Goal: Task Accomplishment & Management: Complete application form

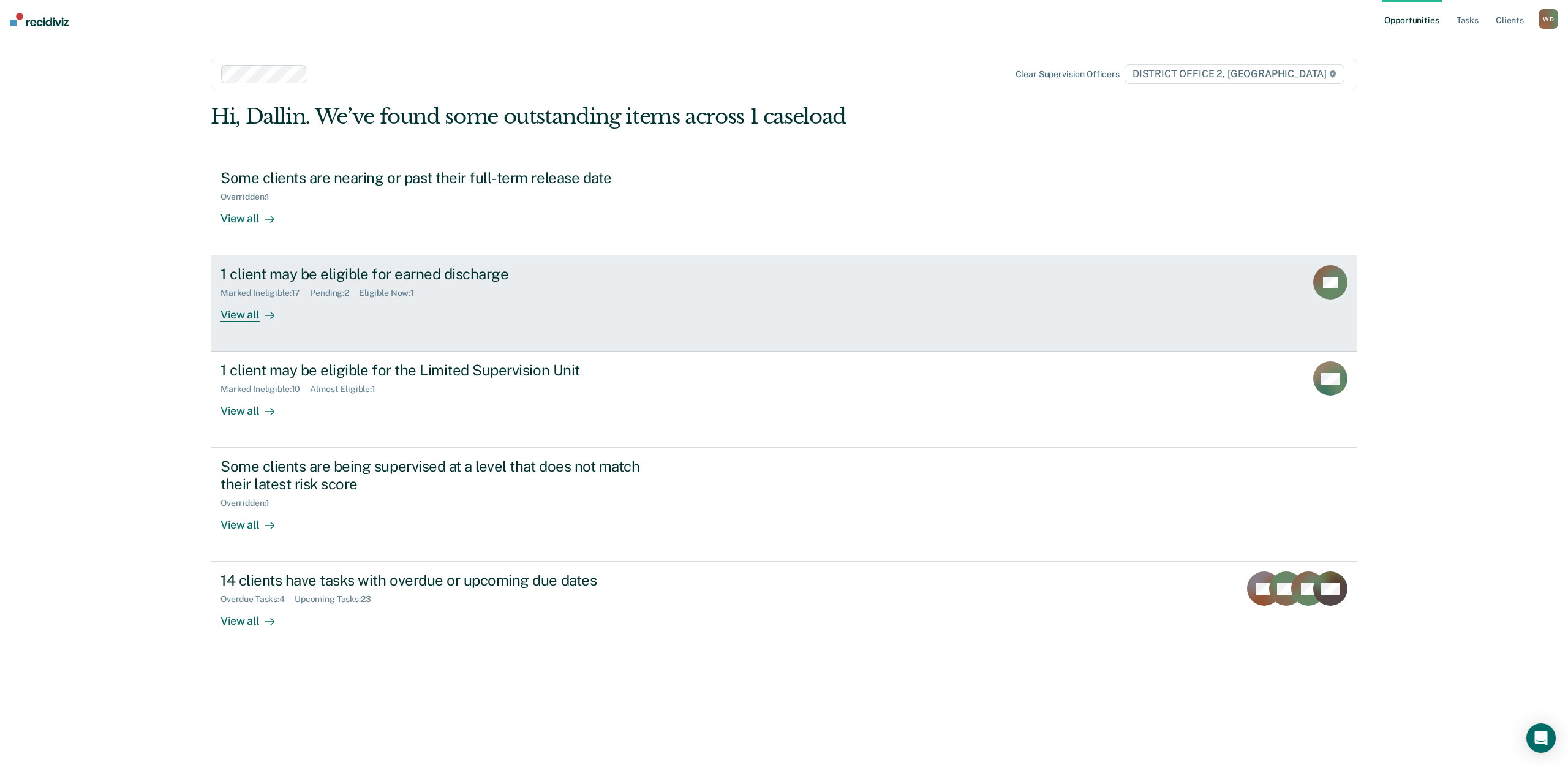
click at [234, 327] on link "1 client may be eligible for earned discharge Marked Ineligible : 17 Pending : …" at bounding box center [784, 303] width 1147 height 96
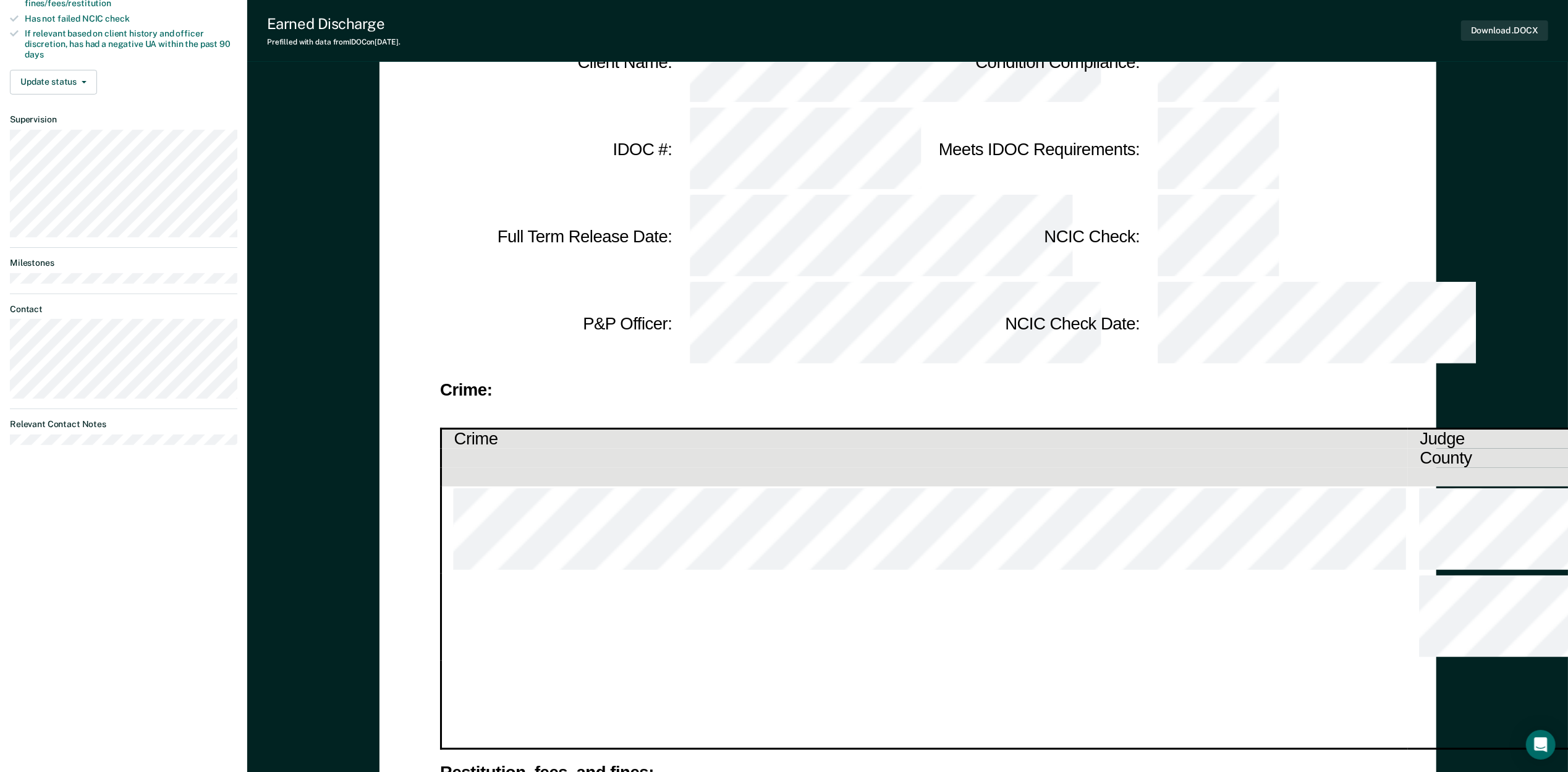
scroll to position [329, 0]
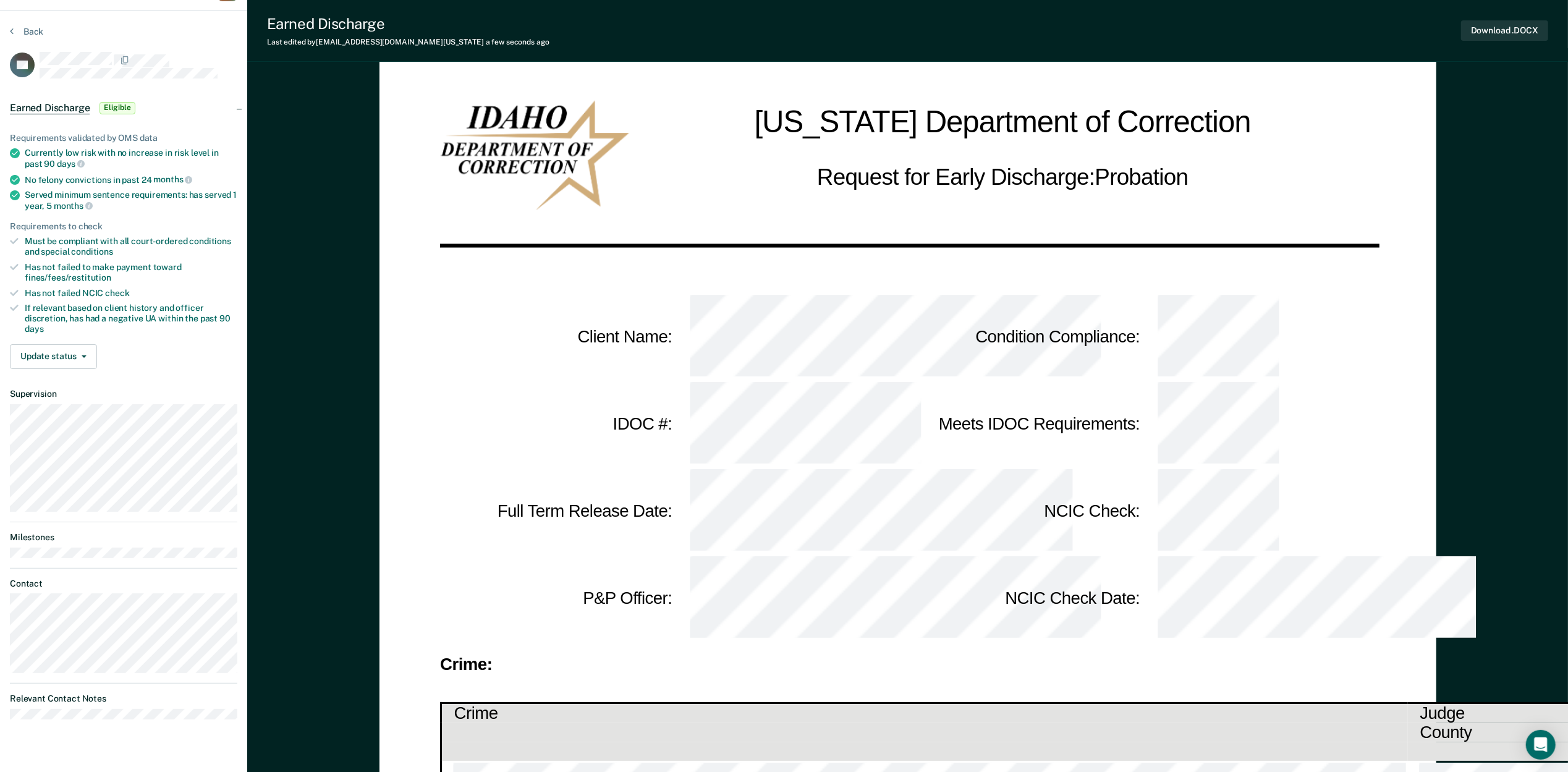
scroll to position [0, 0]
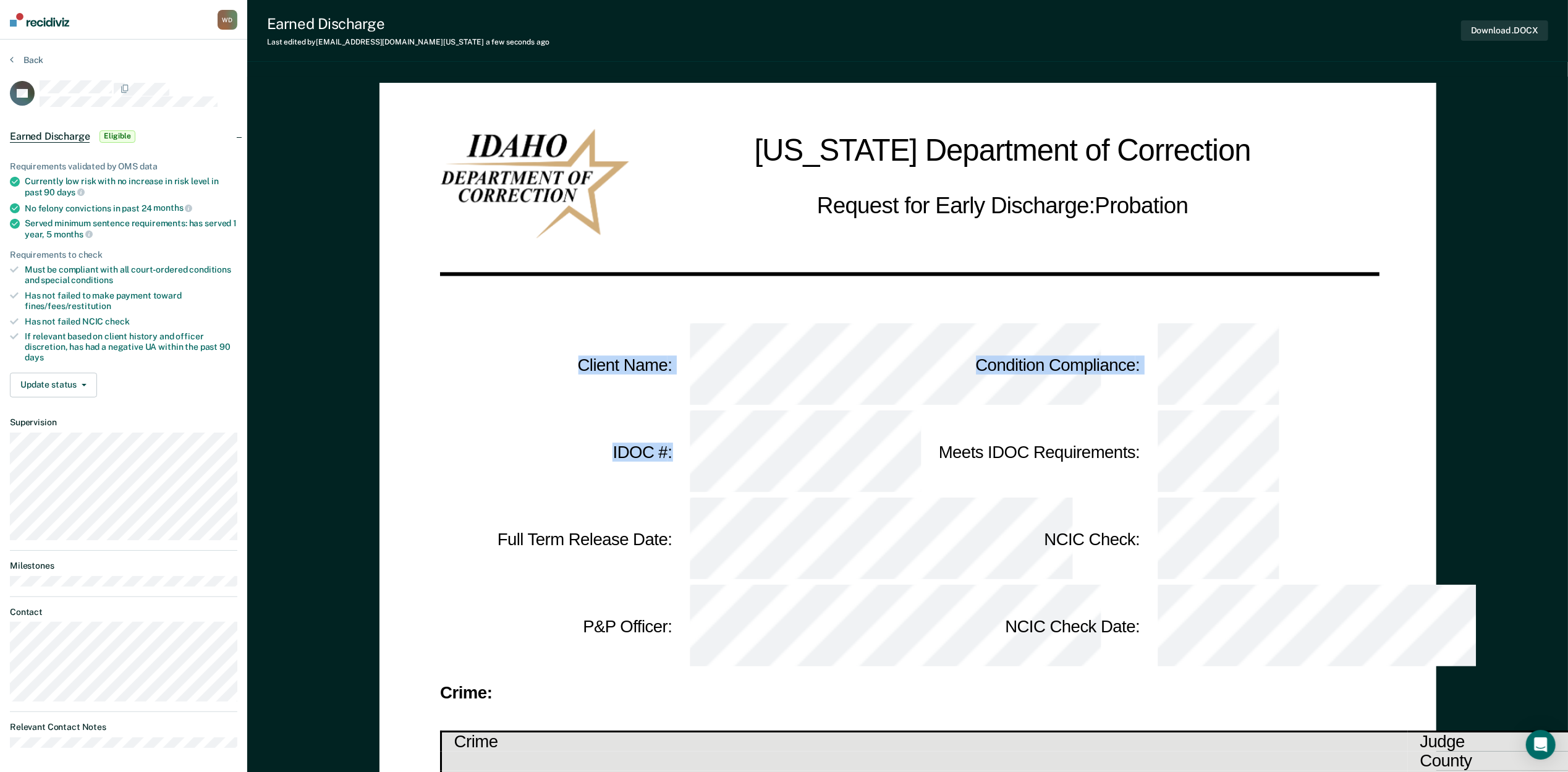
drag, startPoint x: 765, startPoint y: 371, endPoint x: 545, endPoint y: 331, distance: 223.6
click at [545, 331] on tbody "Client Name : Condition Compliance : IDOC # : Meets IDOC Requirements : Full Te…" at bounding box center [907, 495] width 936 height 349
copy tbody "Client Name : Condition Compliance : IDOC # :"
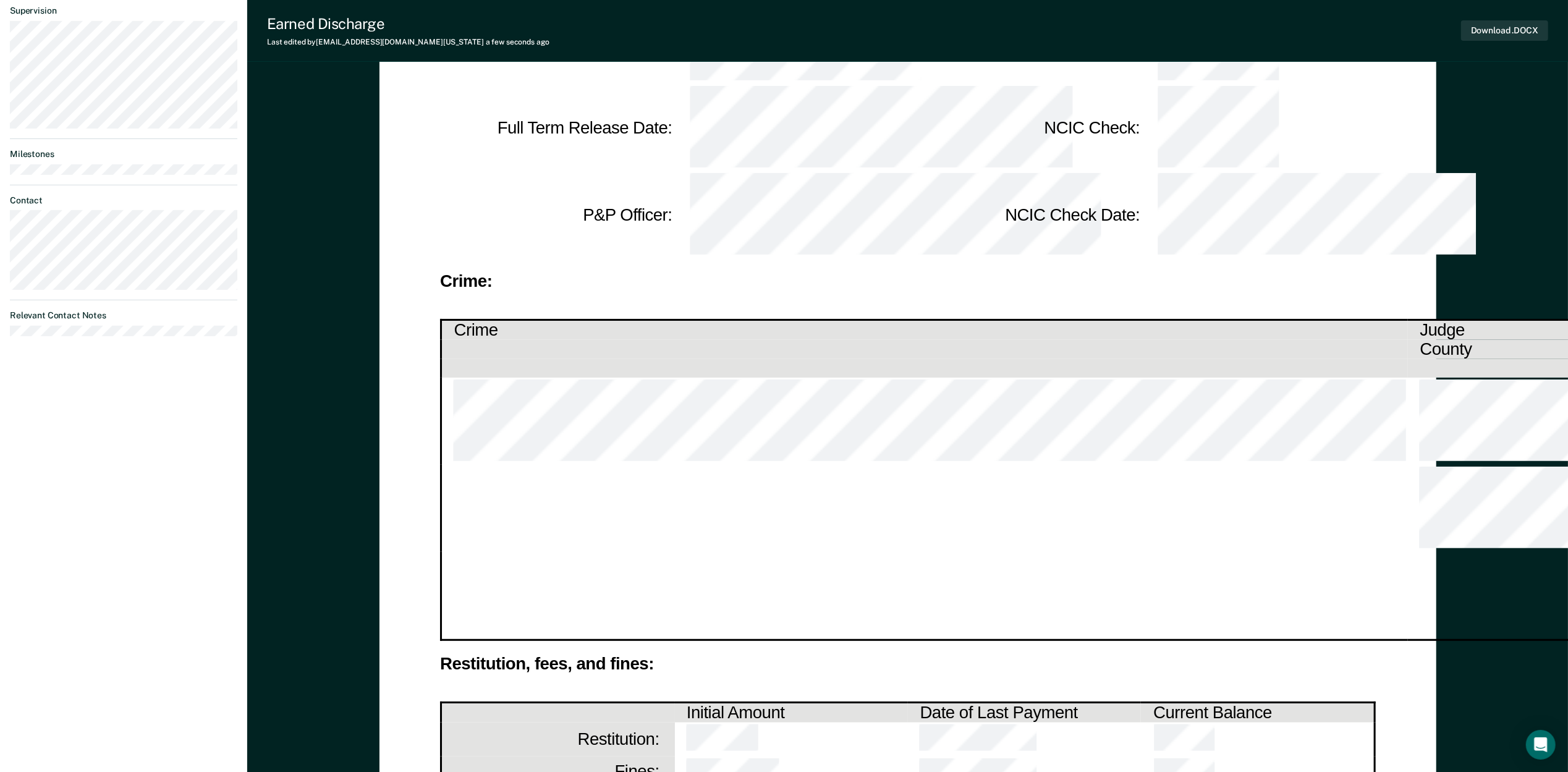
scroll to position [329, 0]
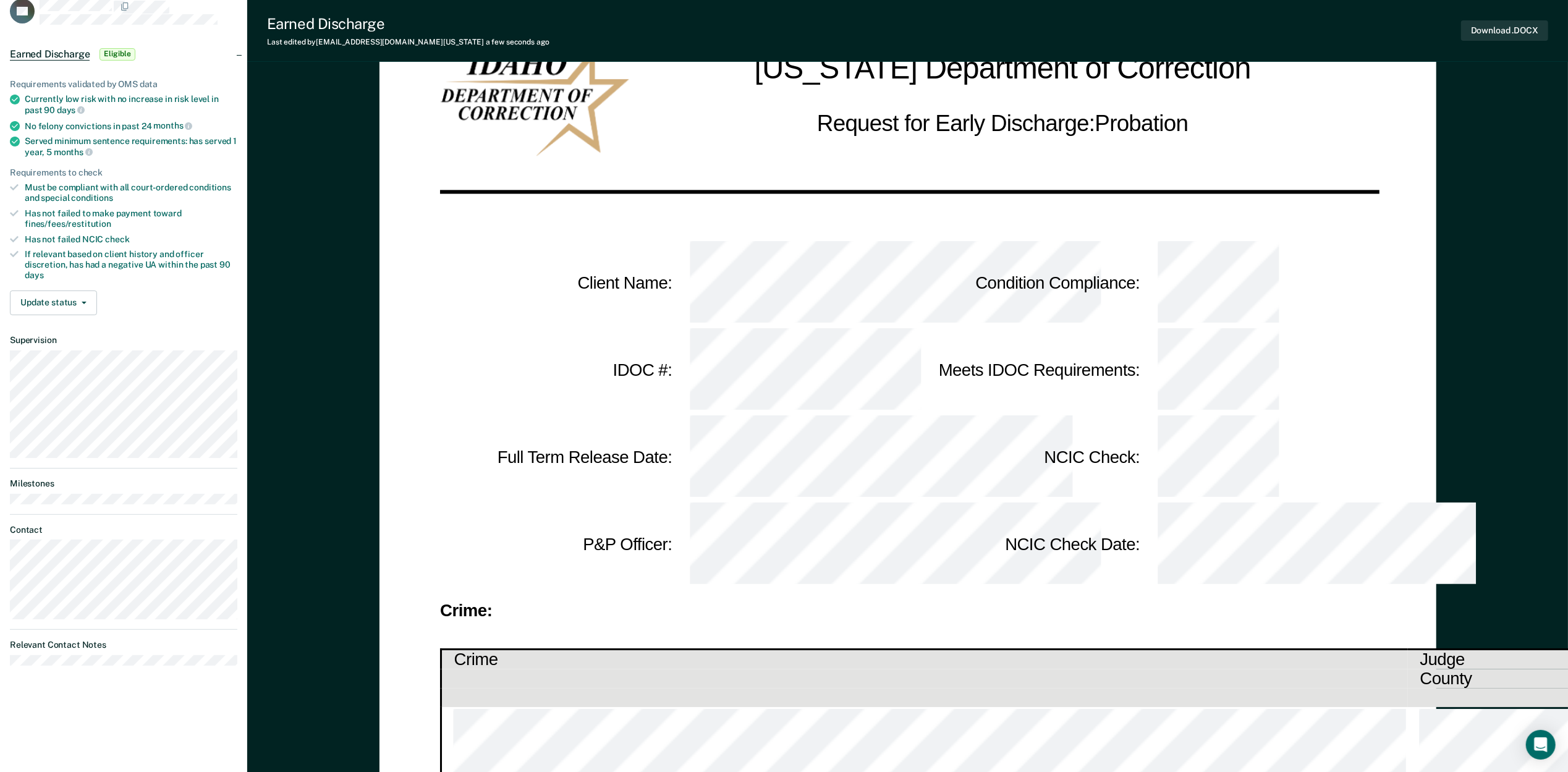
click at [1479, 30] on button "Download .DOCX" at bounding box center [1505, 31] width 87 height 20
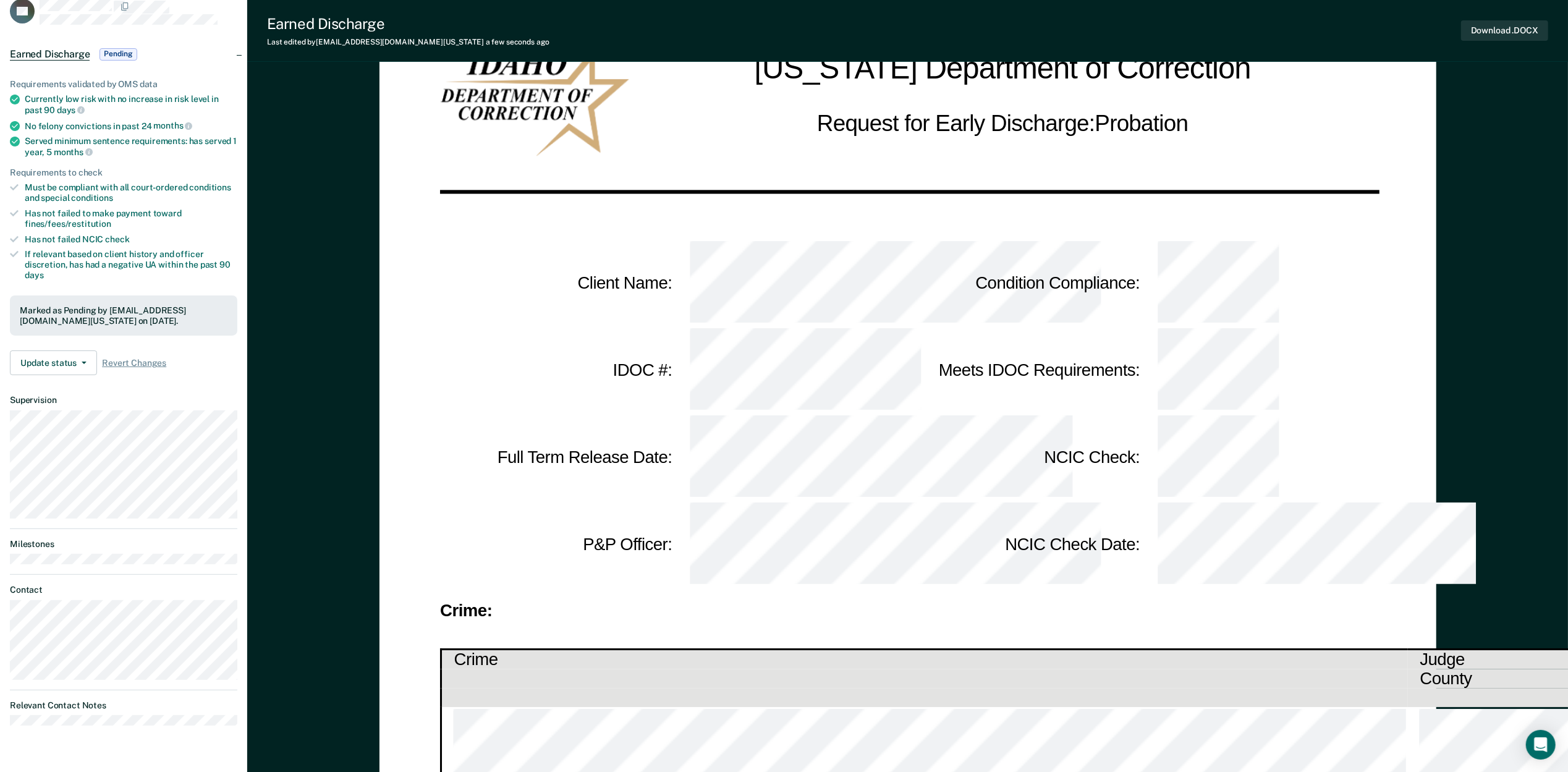
drag, startPoint x: 344, startPoint y: 409, endPoint x: 356, endPoint y: 364, distance: 46.6
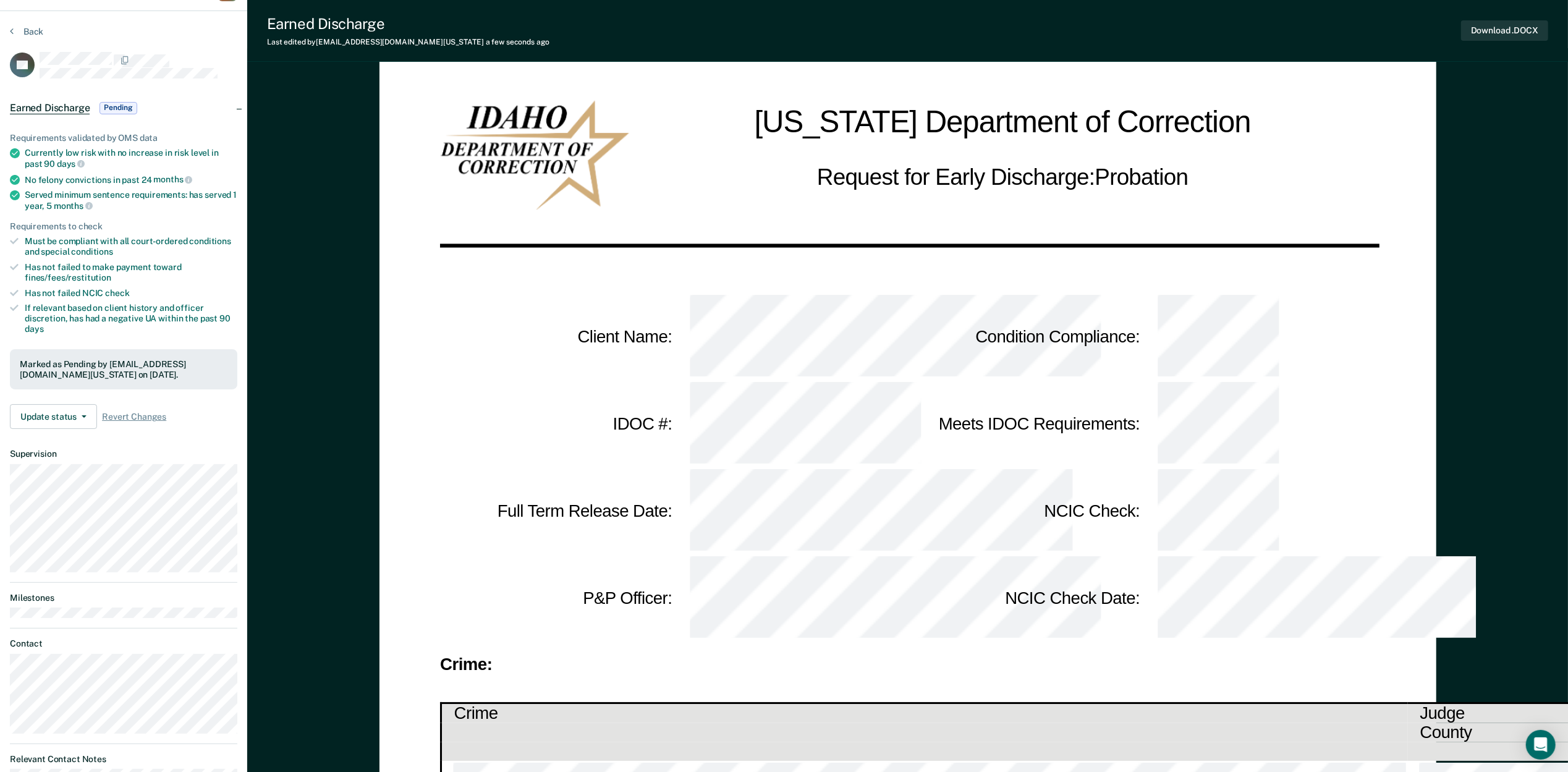
scroll to position [0, 0]
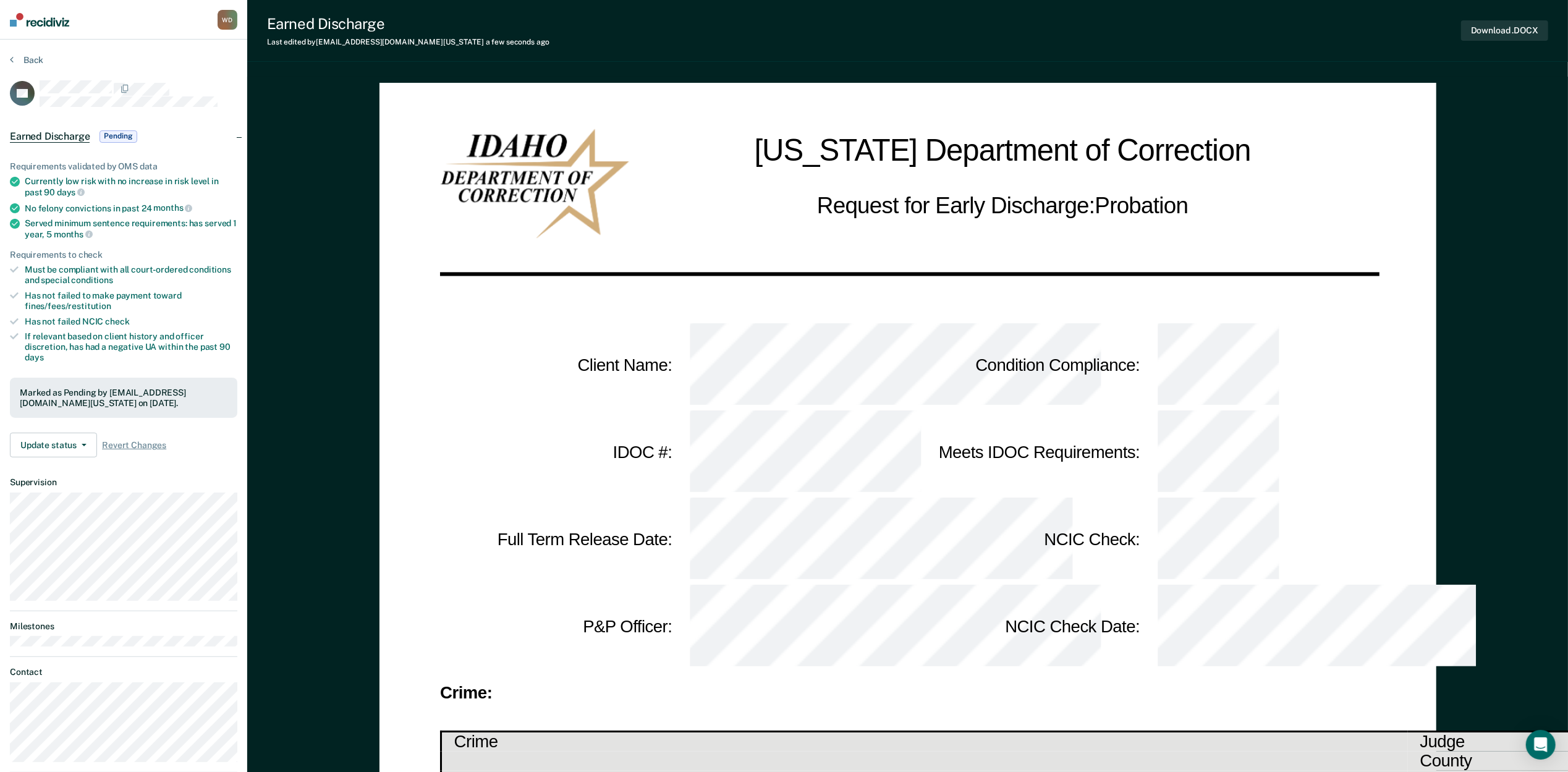
click at [28, 17] on img at bounding box center [39, 20] width 59 height 14
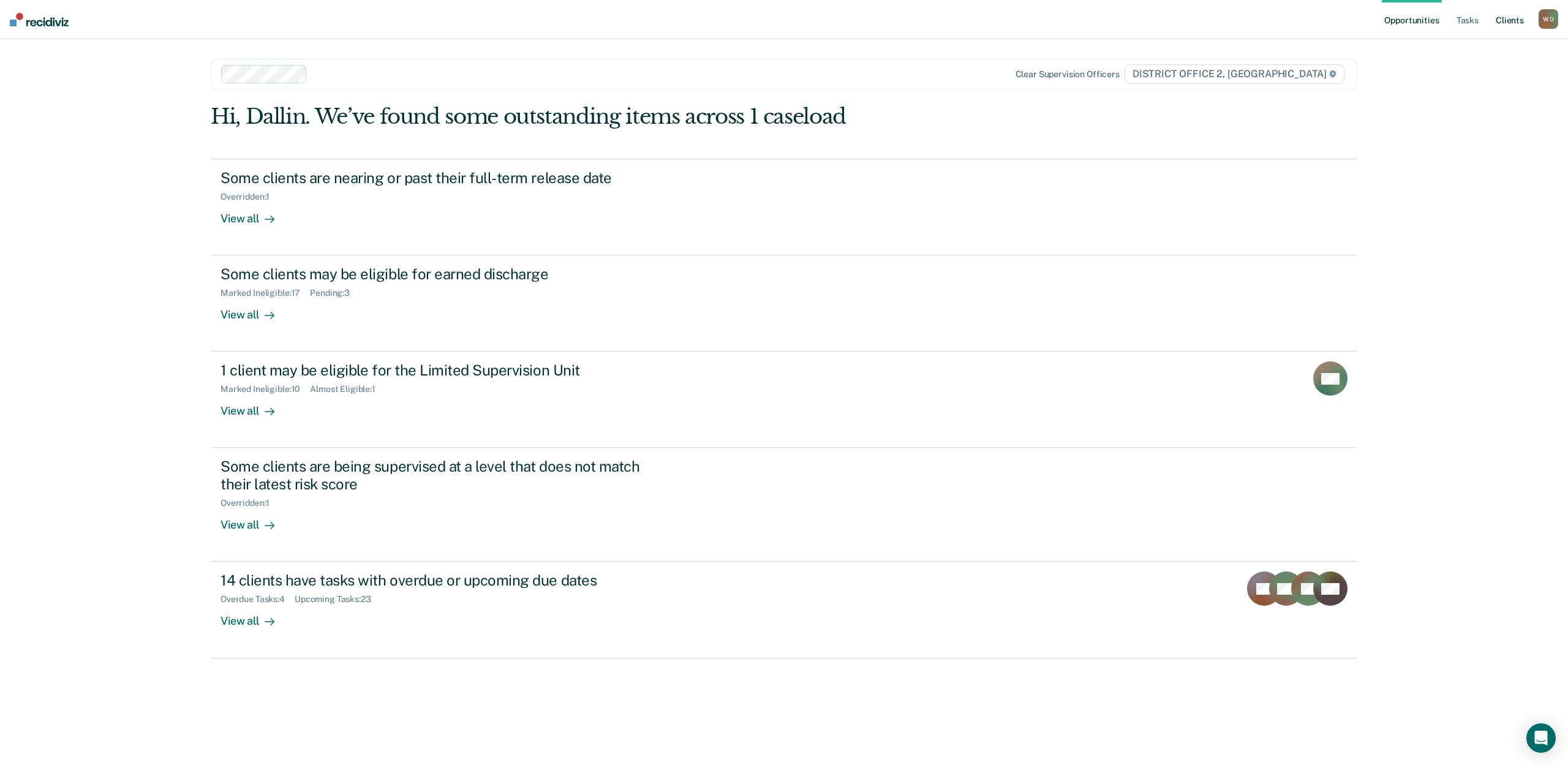
click at [1504, 22] on link "Client s" at bounding box center [1510, 19] width 33 height 39
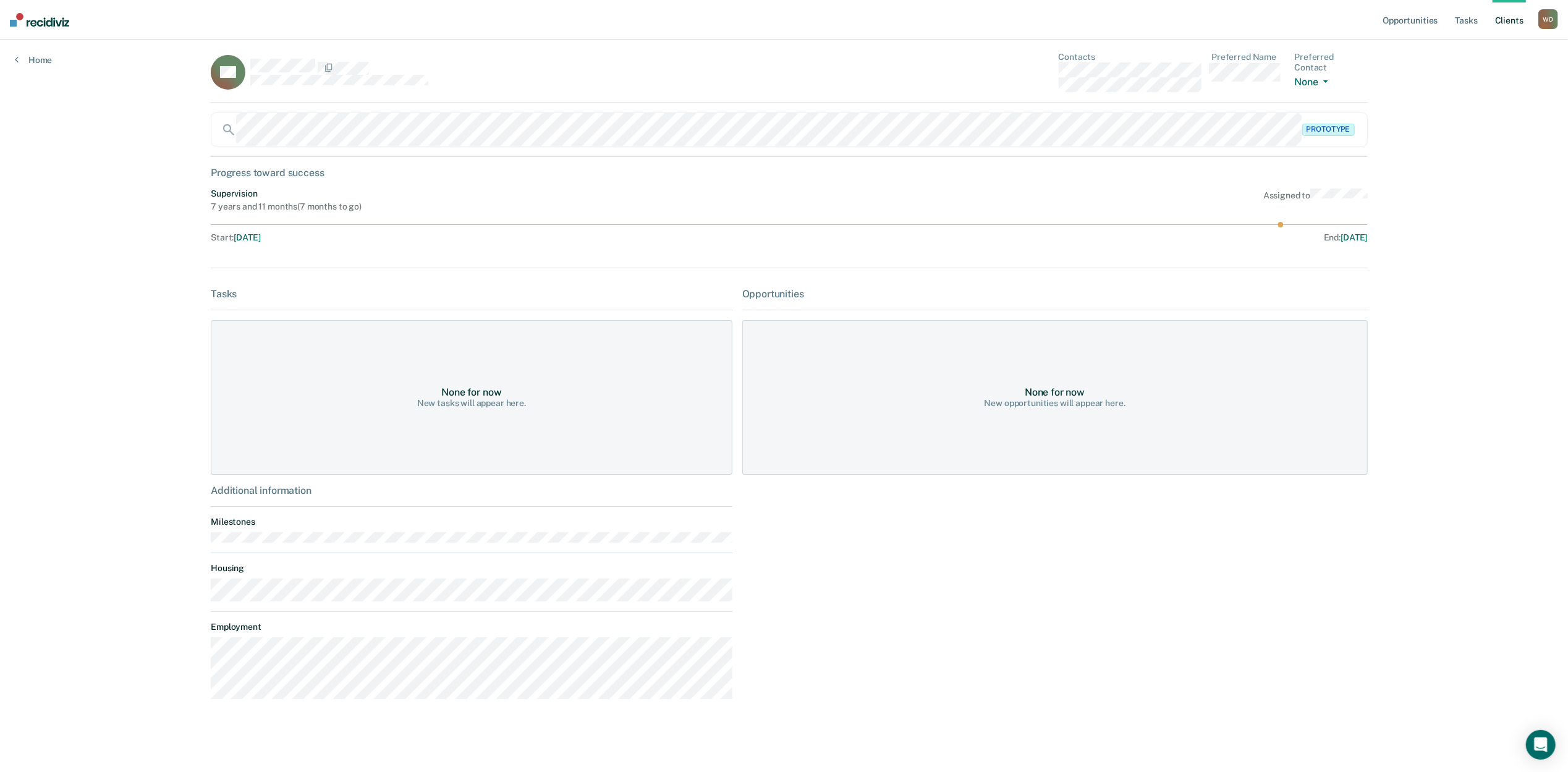
scroll to position [10, 0]
click at [50, 57] on link "Home" at bounding box center [33, 60] width 37 height 11
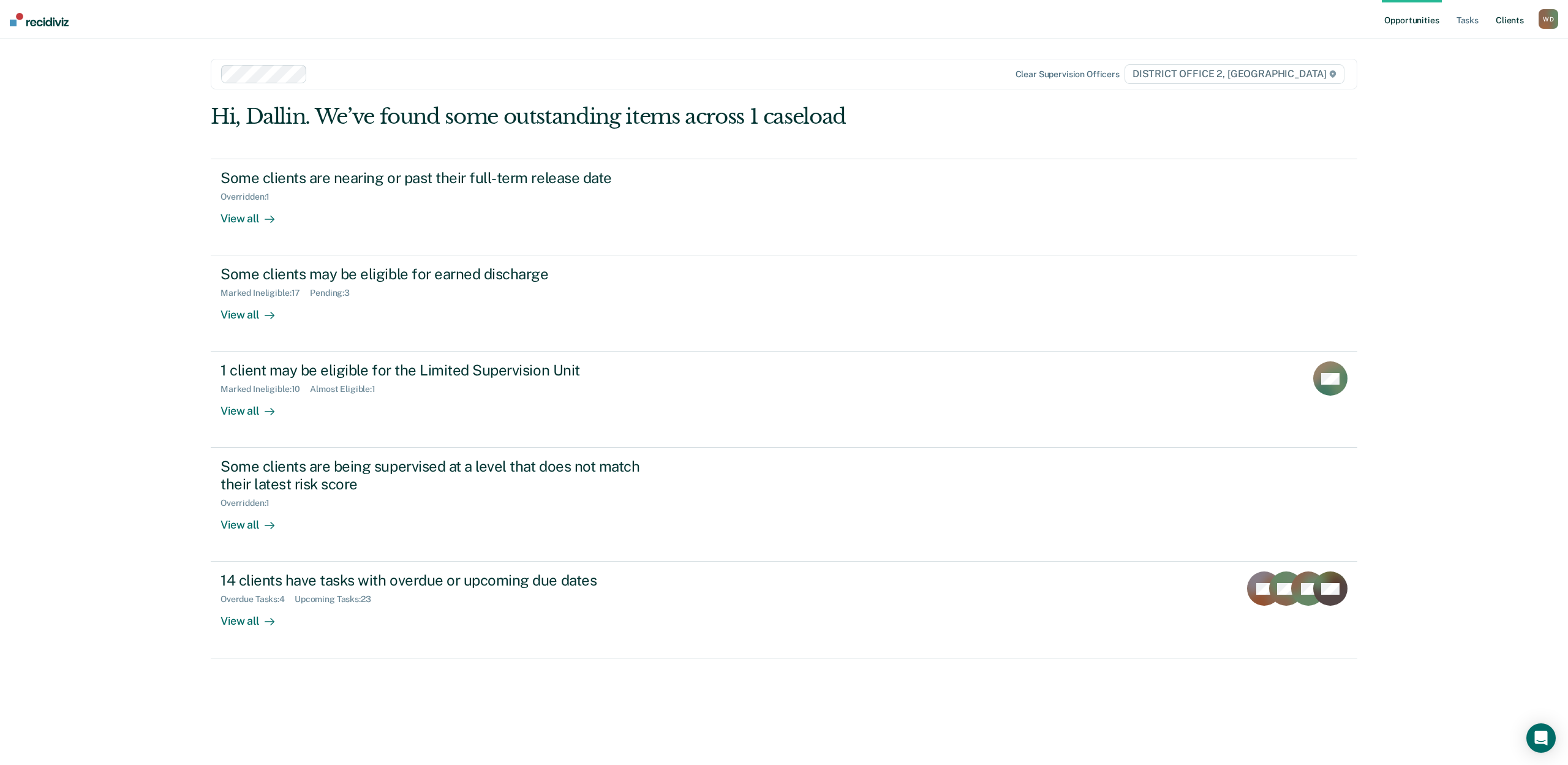
click at [1510, 16] on link "Client s" at bounding box center [1510, 19] width 33 height 39
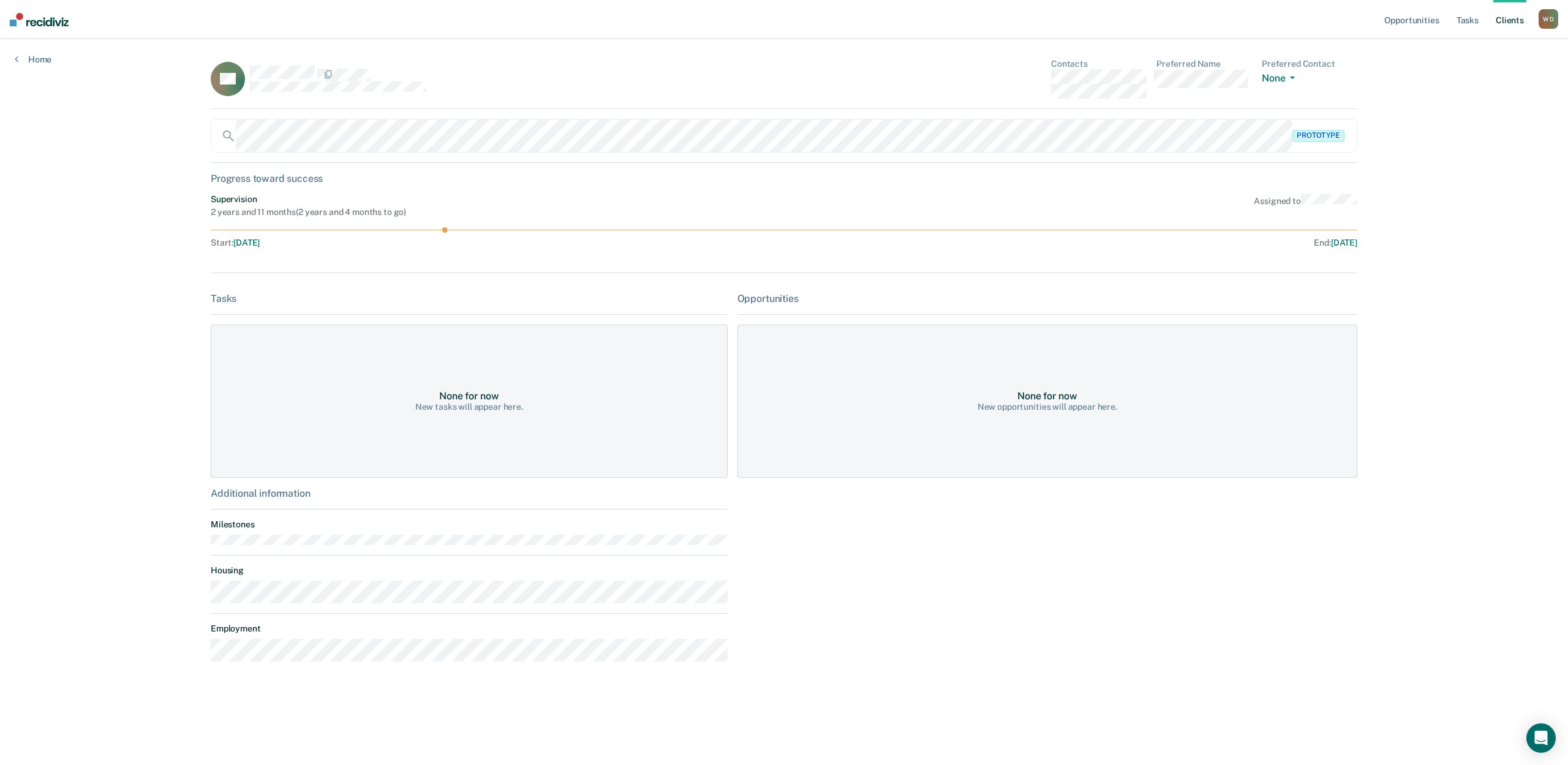
click at [1515, 20] on link "Client s" at bounding box center [1510, 19] width 33 height 39
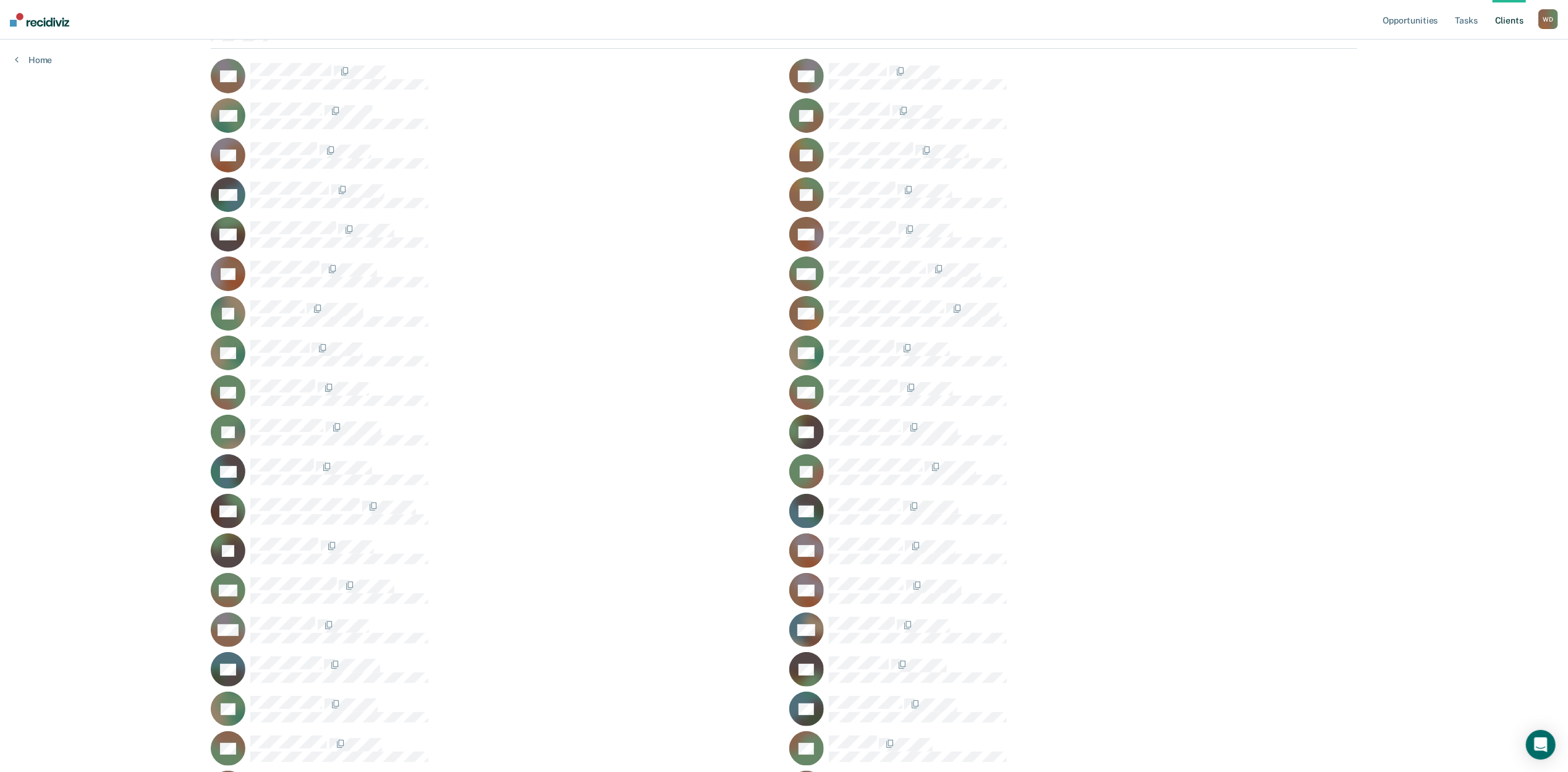
scroll to position [328, 0]
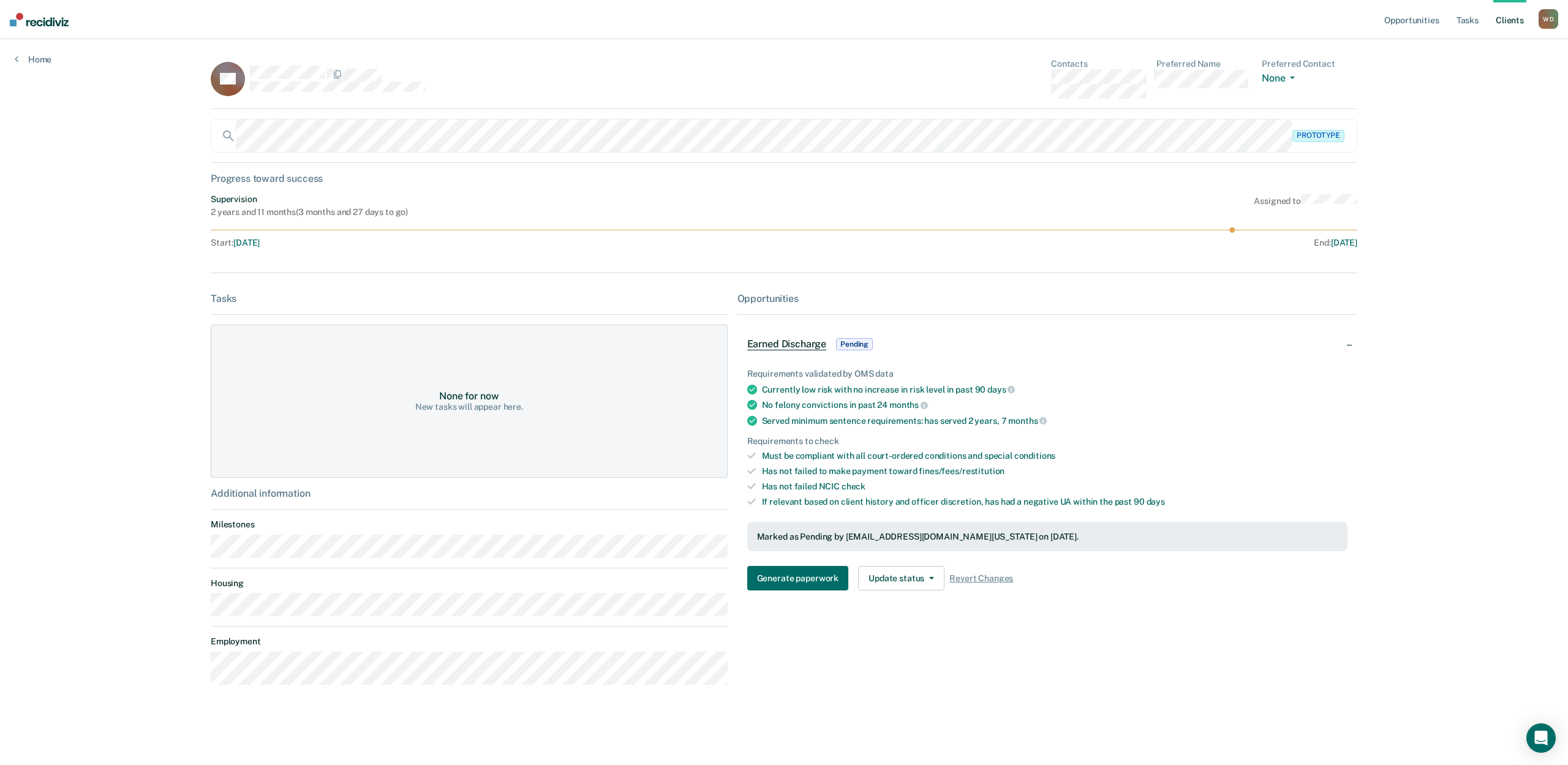
click at [62, 278] on div "Opportunities Tasks Client s [PERSON_NAME] [PERSON_NAME] Profile How it works L…" at bounding box center [784, 382] width 1568 height 765
click at [1498, 26] on link "Client s" at bounding box center [1510, 19] width 33 height 39
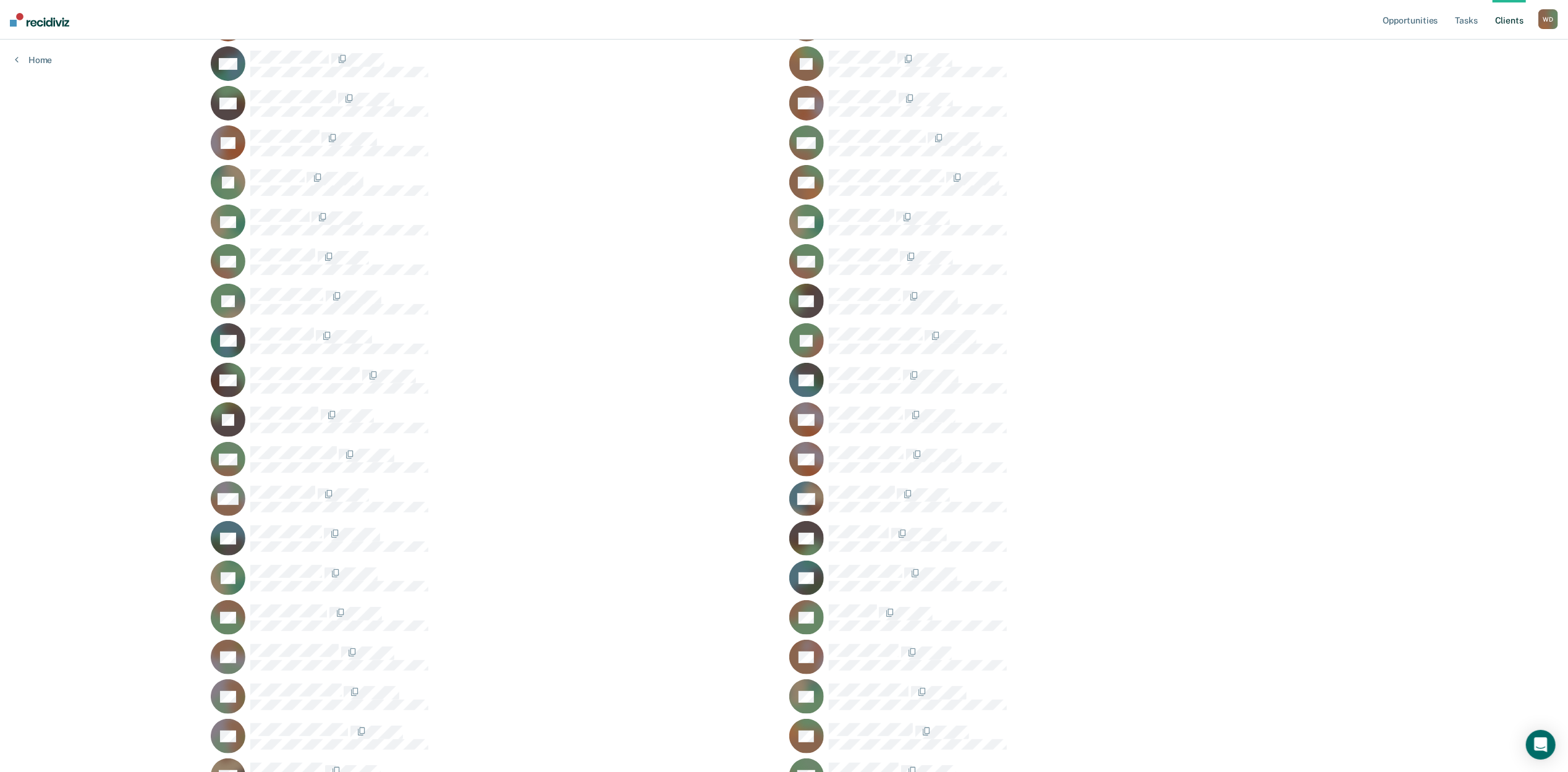
scroll to position [246, 0]
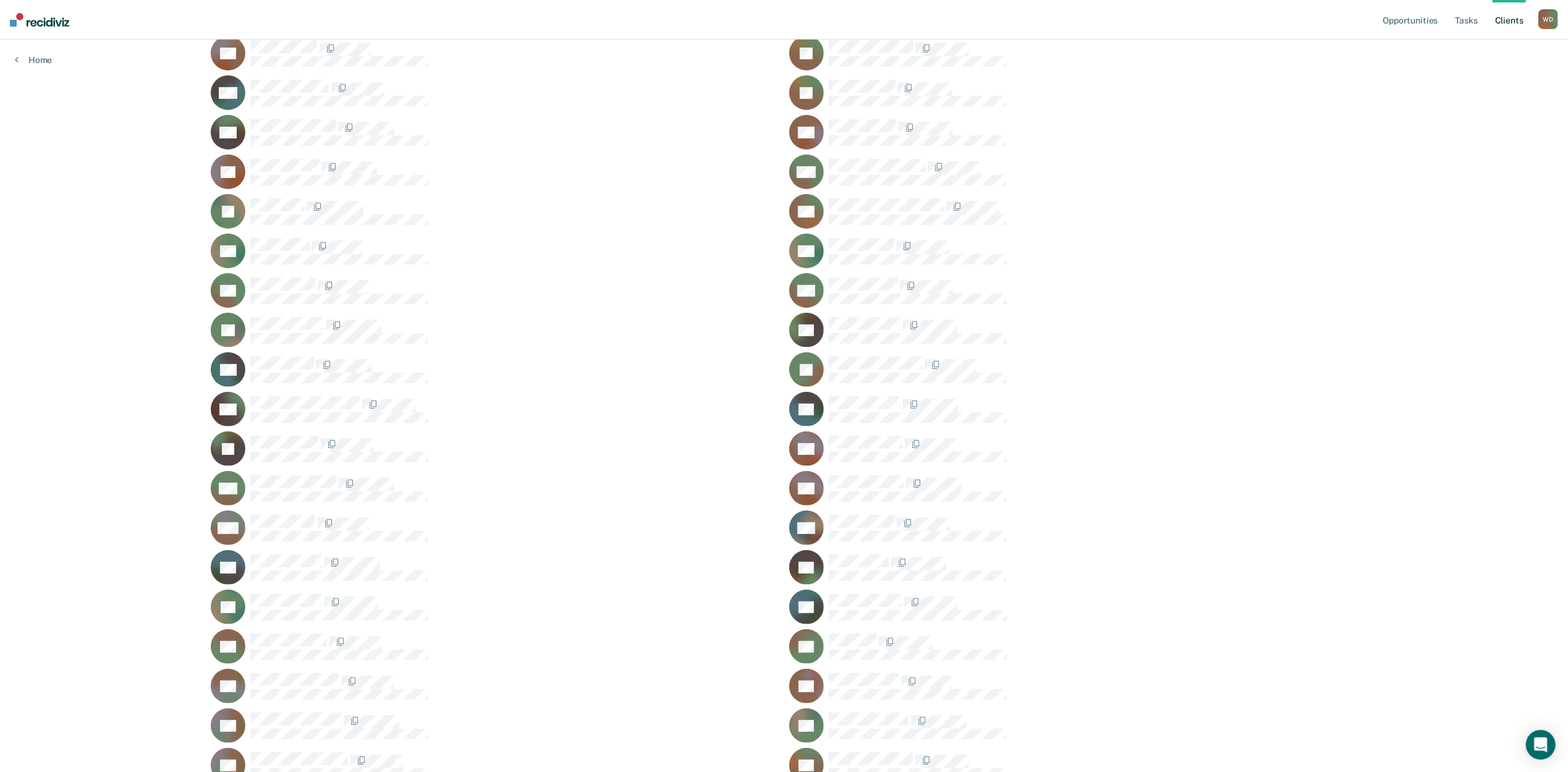
click at [104, 334] on div "Opportunities Tasks Client s [PERSON_NAME] [PERSON_NAME] Profile How it works L…" at bounding box center [784, 312] width 1568 height 1117
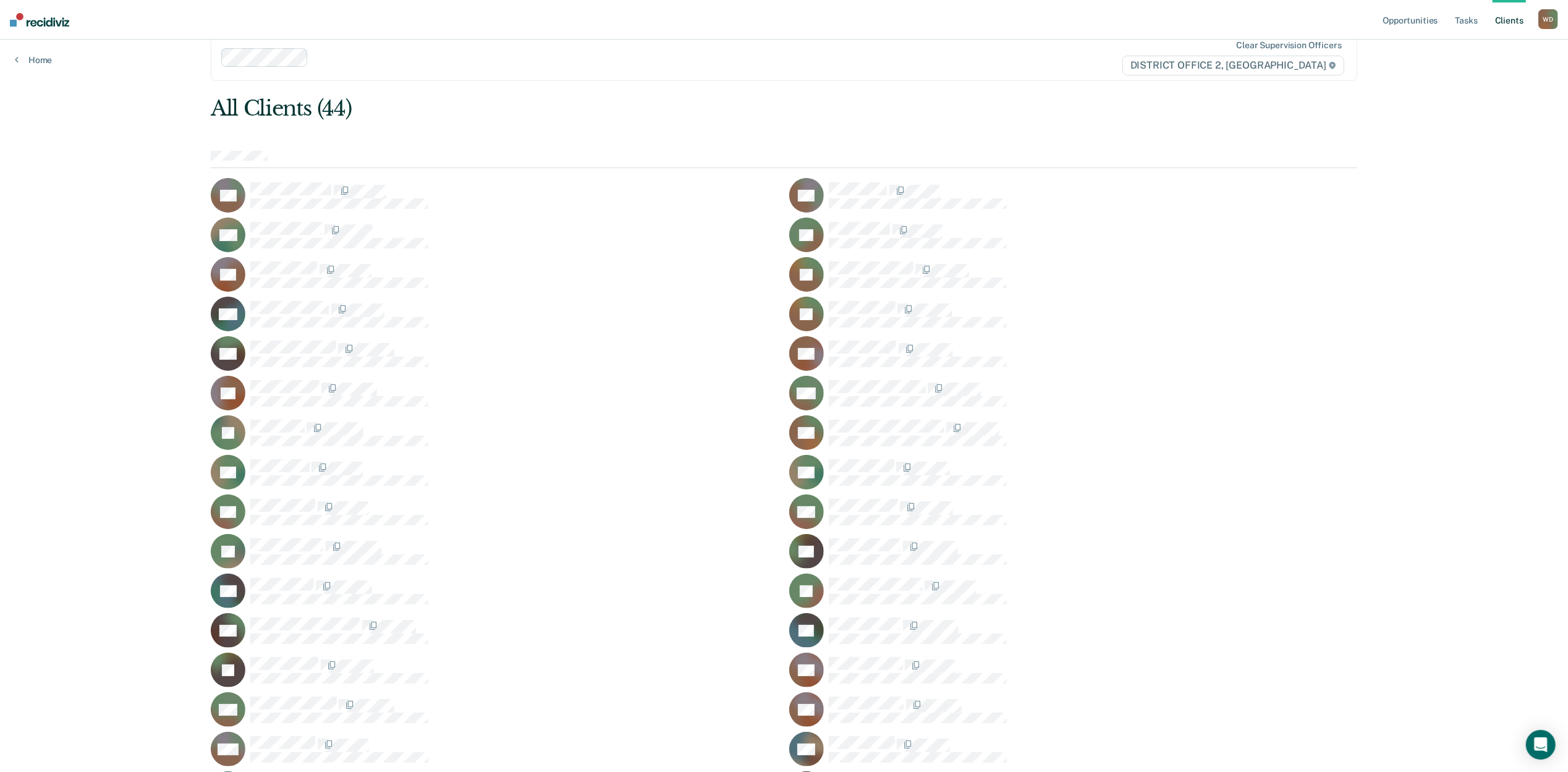
scroll to position [0, 0]
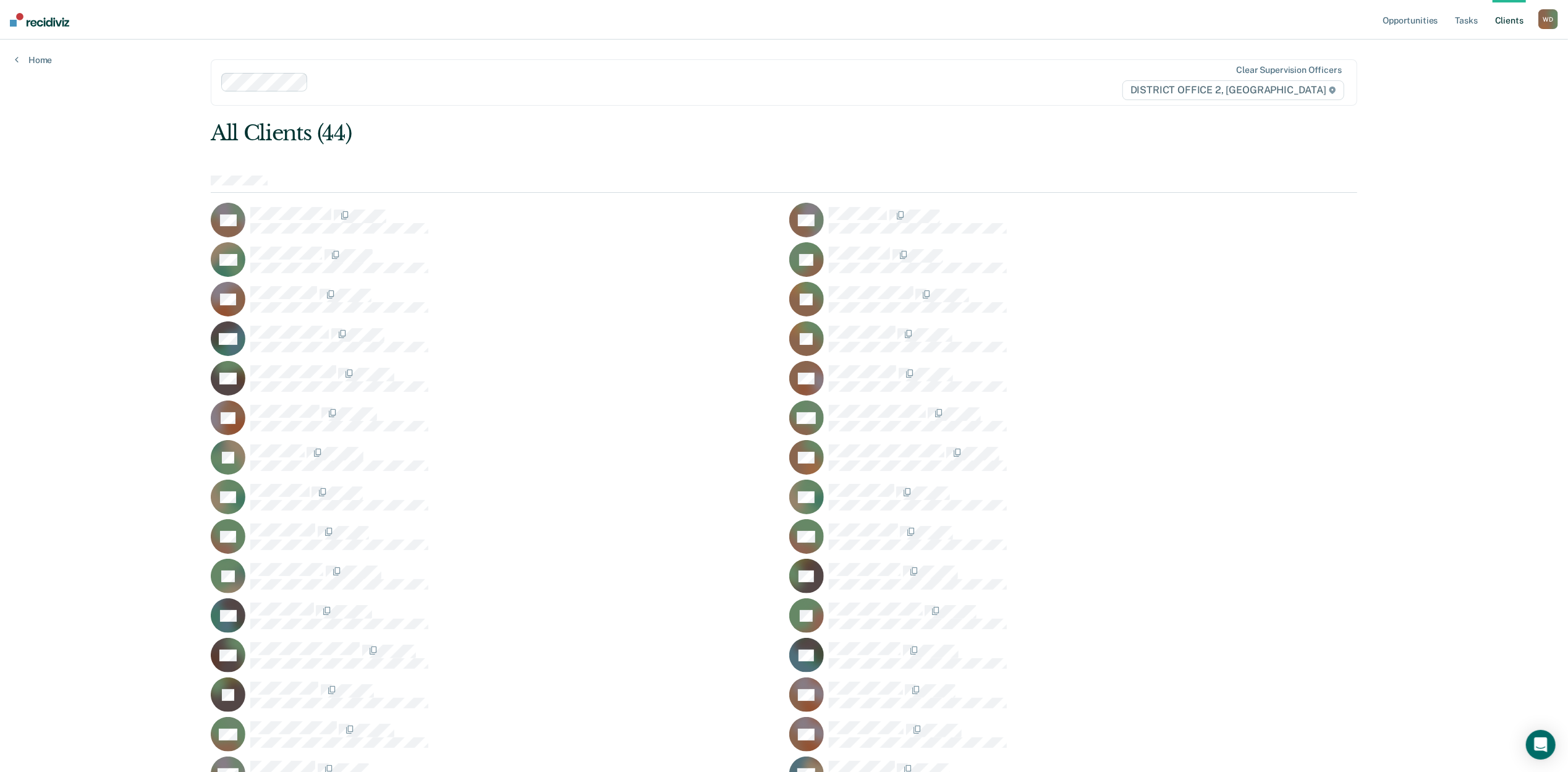
click at [132, 210] on div "Opportunities Tasks Client s [PERSON_NAME] [PERSON_NAME] Profile How it works L…" at bounding box center [784, 559] width 1568 height 1117
